Goal: Transaction & Acquisition: Purchase product/service

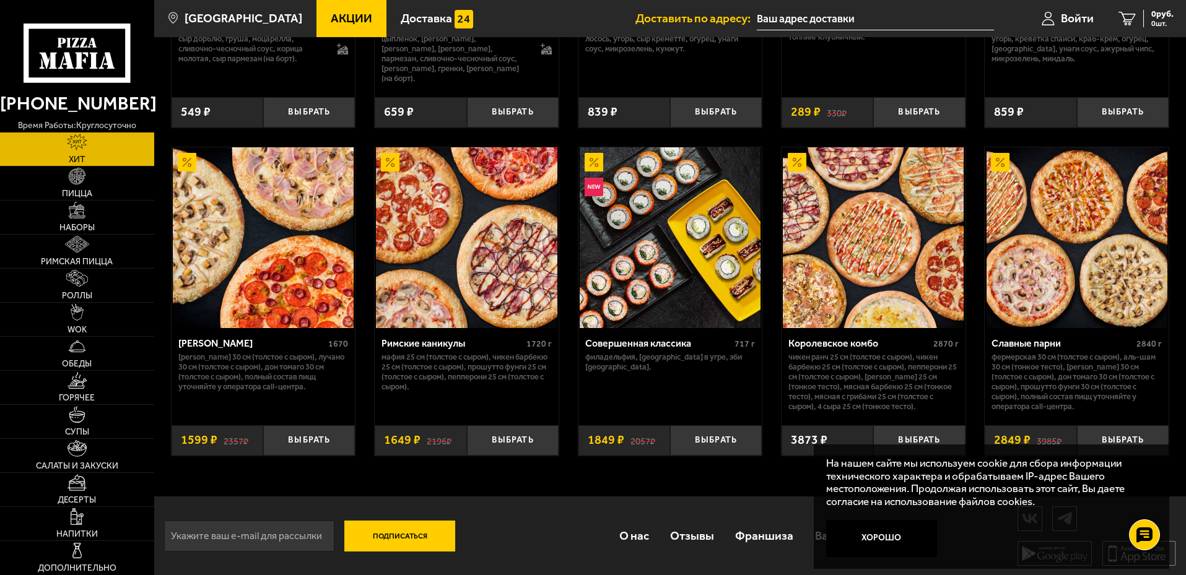
scroll to position [635, 0]
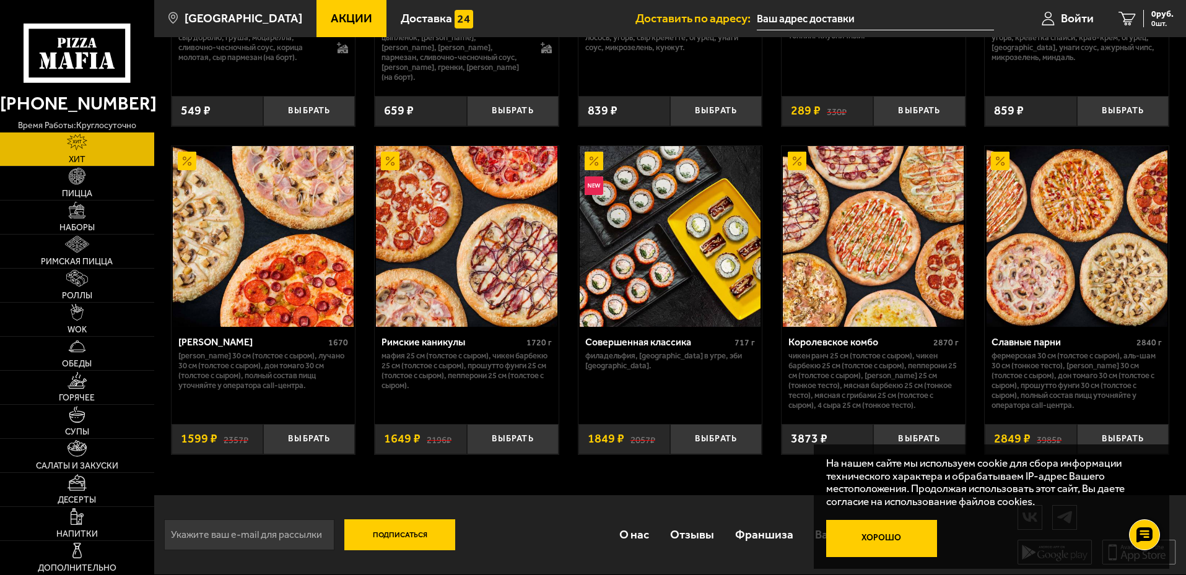
click at [887, 544] on button "Хорошо" at bounding box center [881, 538] width 111 height 37
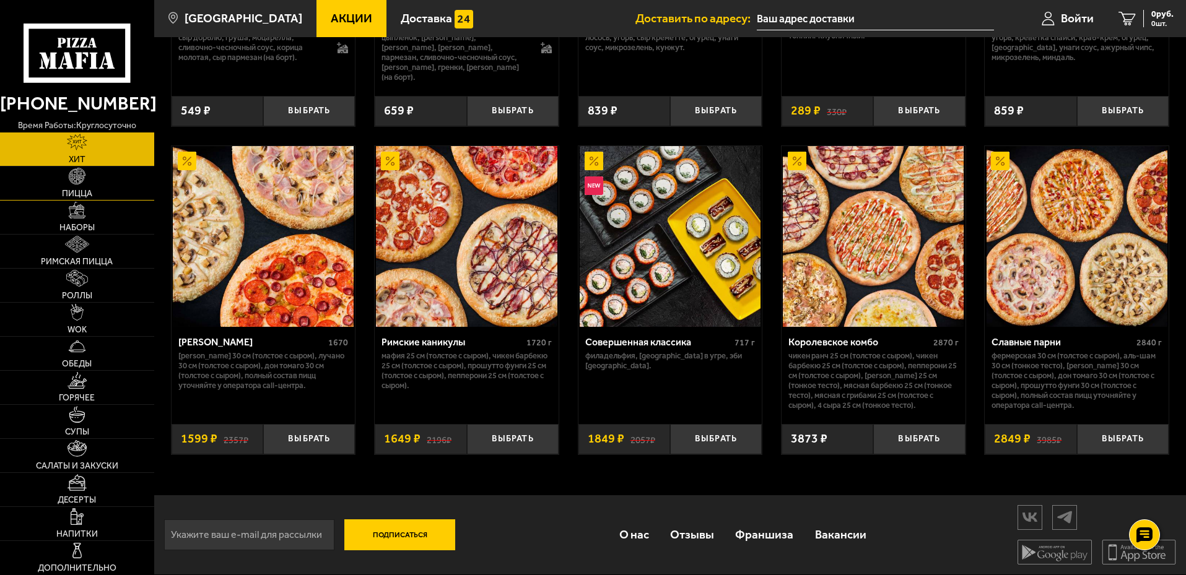
click at [86, 195] on span "Пицца" at bounding box center [77, 194] width 30 height 9
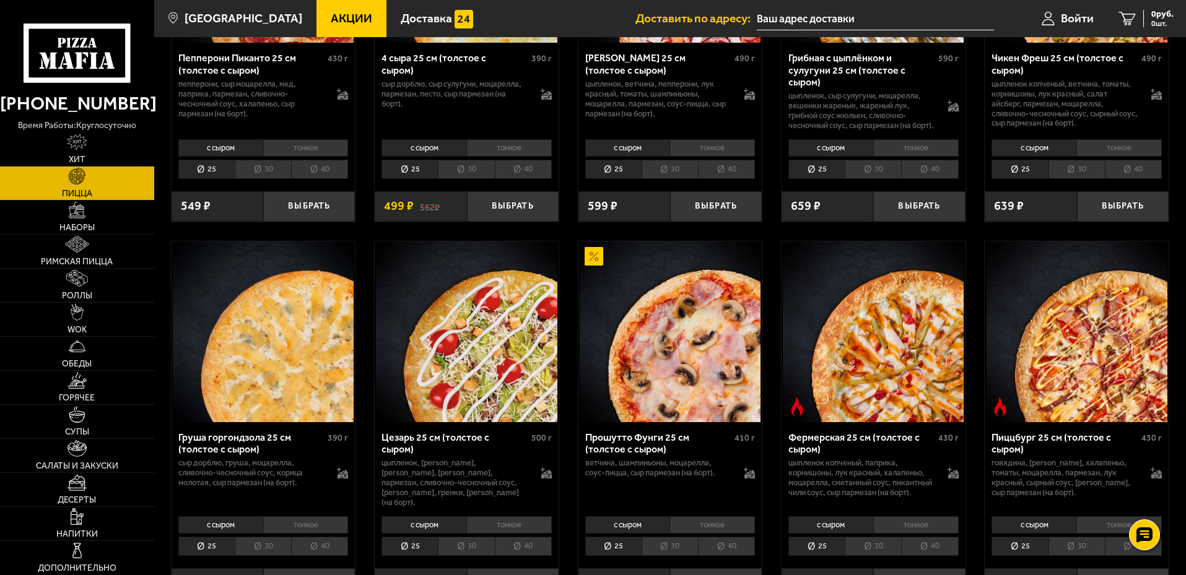
scroll to position [1115, 0]
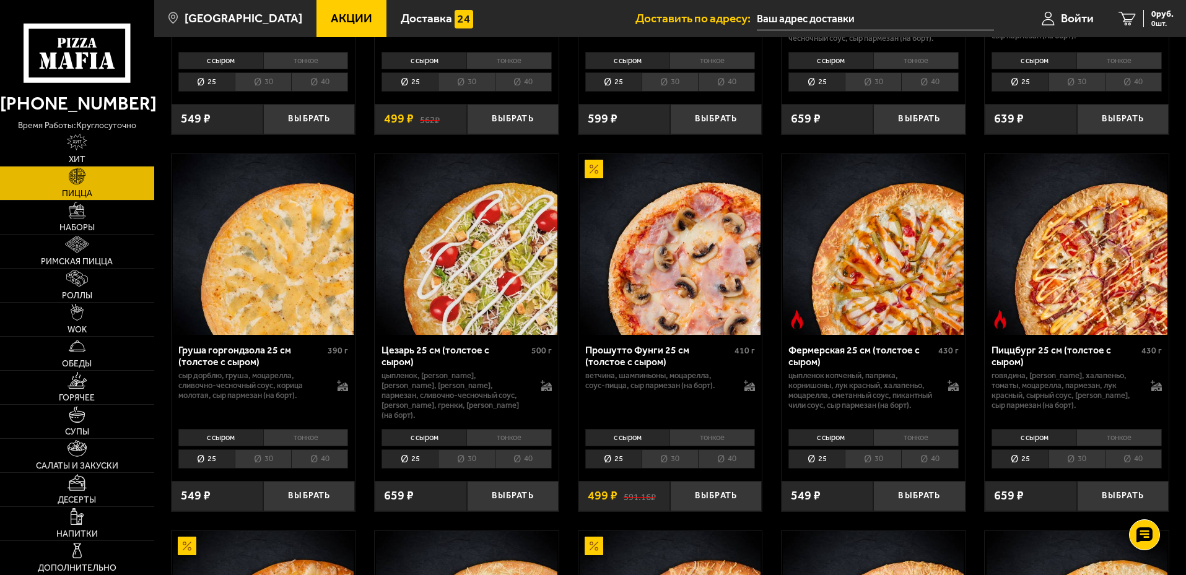
click at [255, 302] on img at bounding box center [263, 244] width 181 height 181
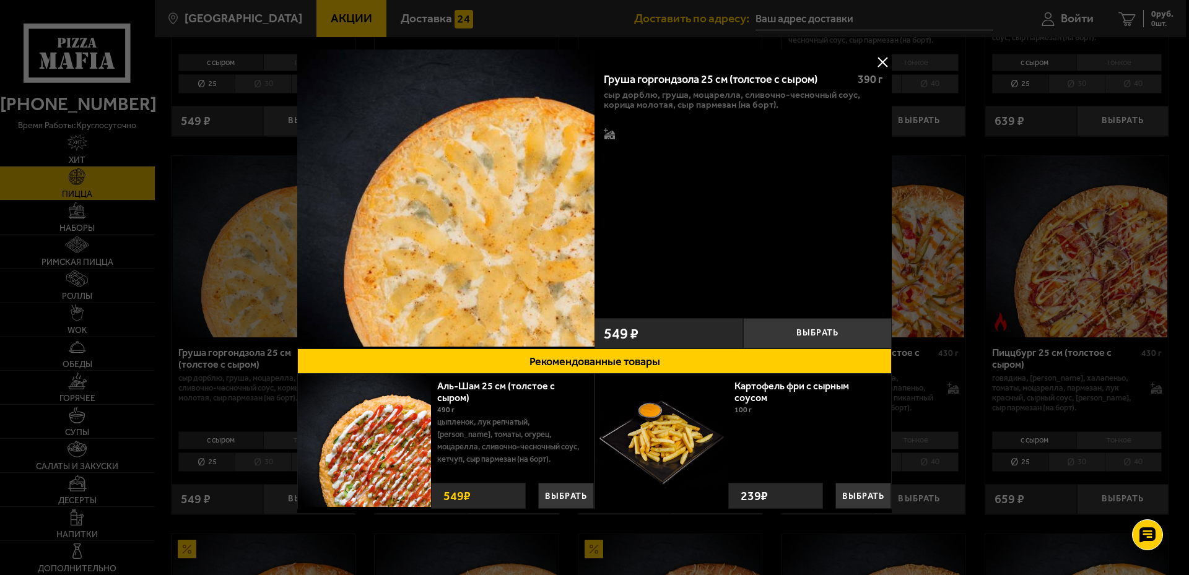
click at [997, 163] on div at bounding box center [594, 287] width 1189 height 575
